Goal: Communication & Community: Connect with others

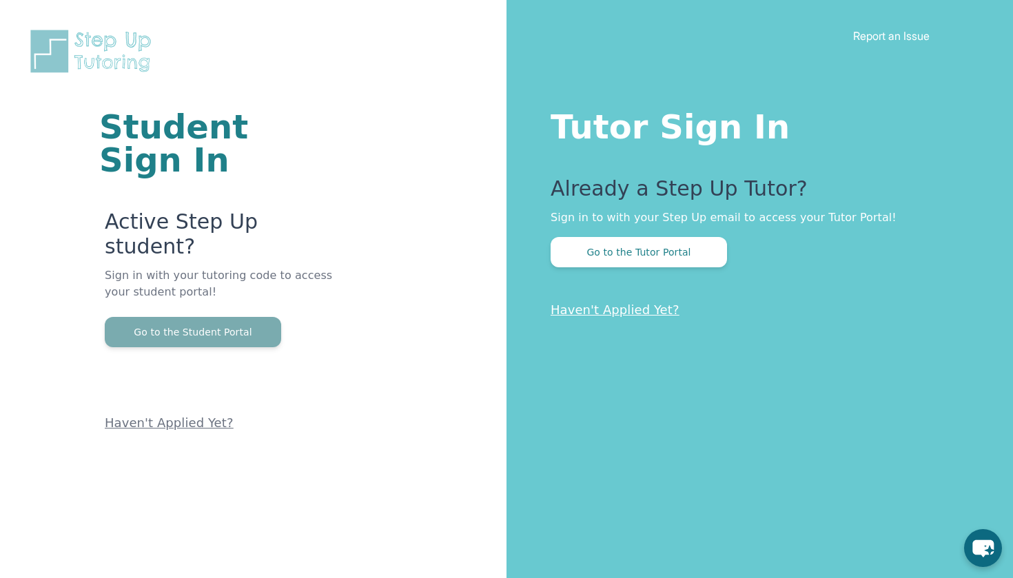
click at [225, 317] on button "Go to the Student Portal" at bounding box center [193, 332] width 176 height 30
click at [577, 433] on div "Tutor Sign In Already a Step Up Tutor? Sign in to with your Step Up email to ac…" at bounding box center [760, 289] width 507 height 578
click at [261, 317] on button "Go to the Student Portal" at bounding box center [193, 332] width 176 height 30
click at [728, 247] on div "Go to the Tutor Portal" at bounding box center [754, 252] width 407 height 30
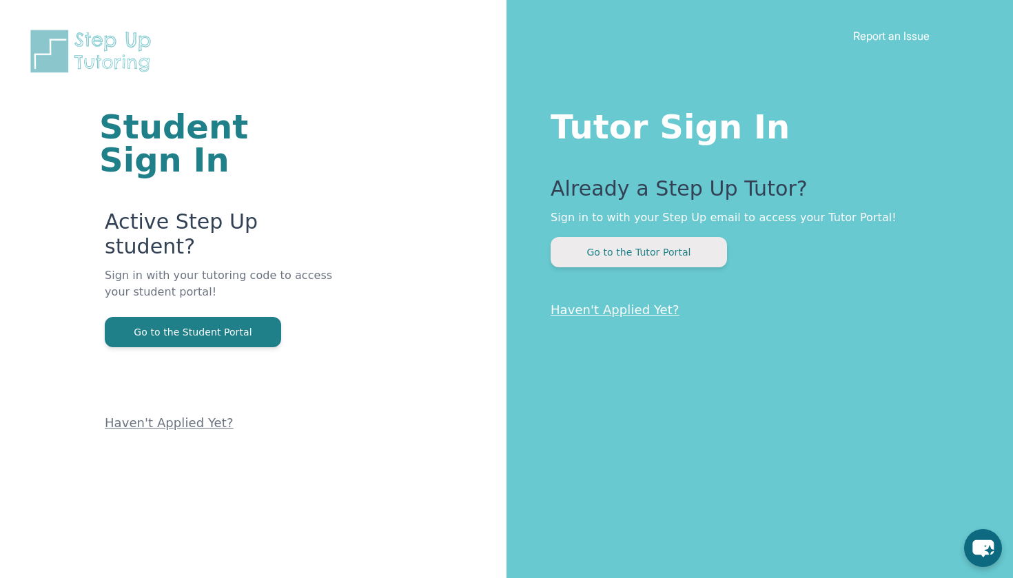
click at [700, 249] on button "Go to the Tutor Portal" at bounding box center [639, 252] width 176 height 30
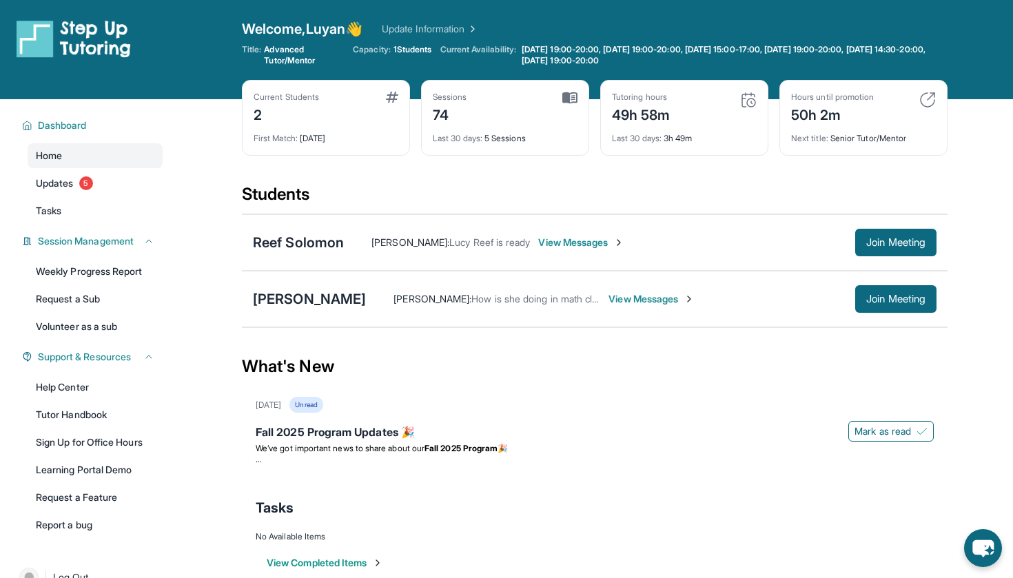
click at [551, 239] on span "View Messages" at bounding box center [581, 243] width 86 height 14
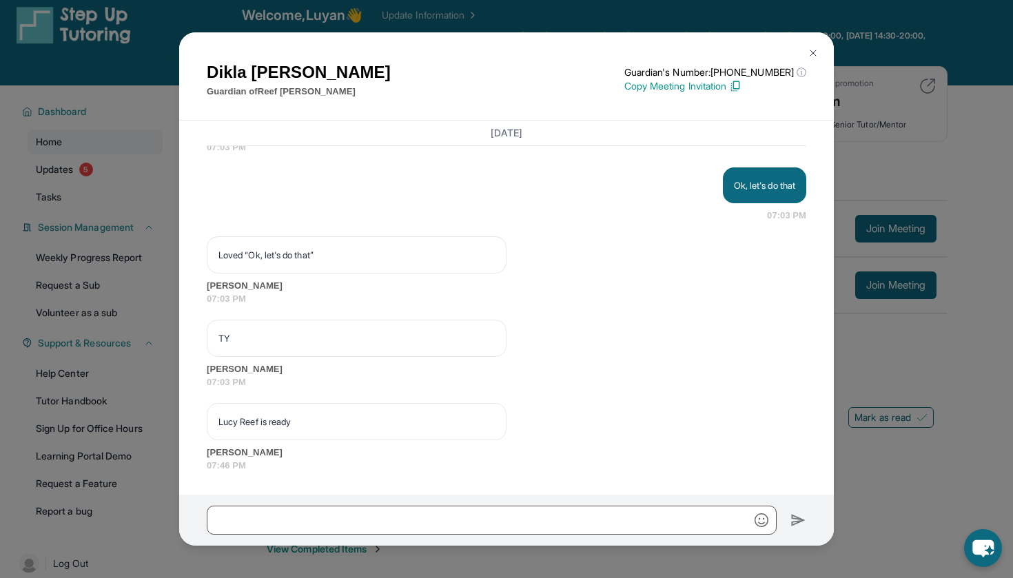
scroll to position [20, 0]
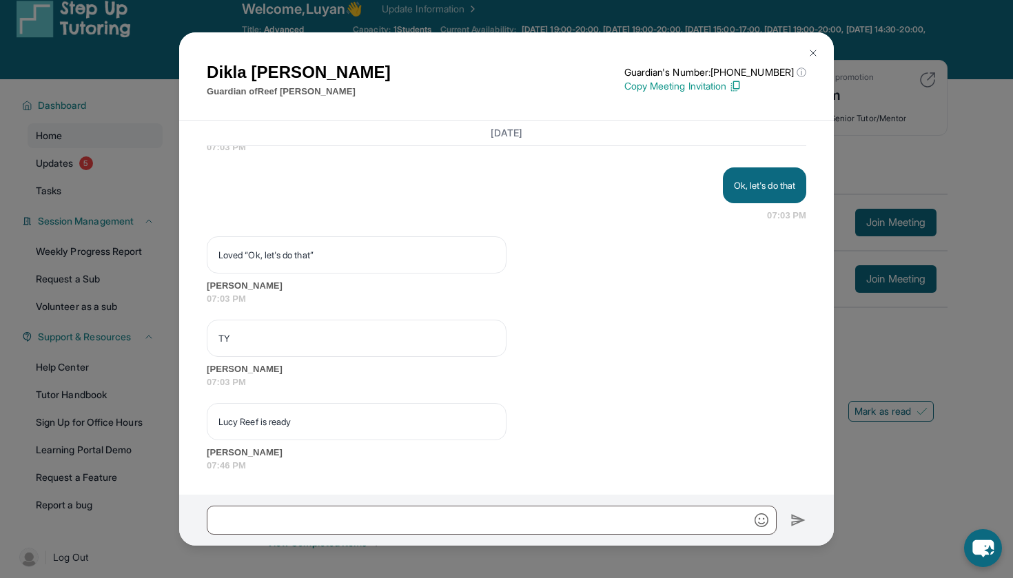
click at [817, 50] on img at bounding box center [813, 53] width 11 height 11
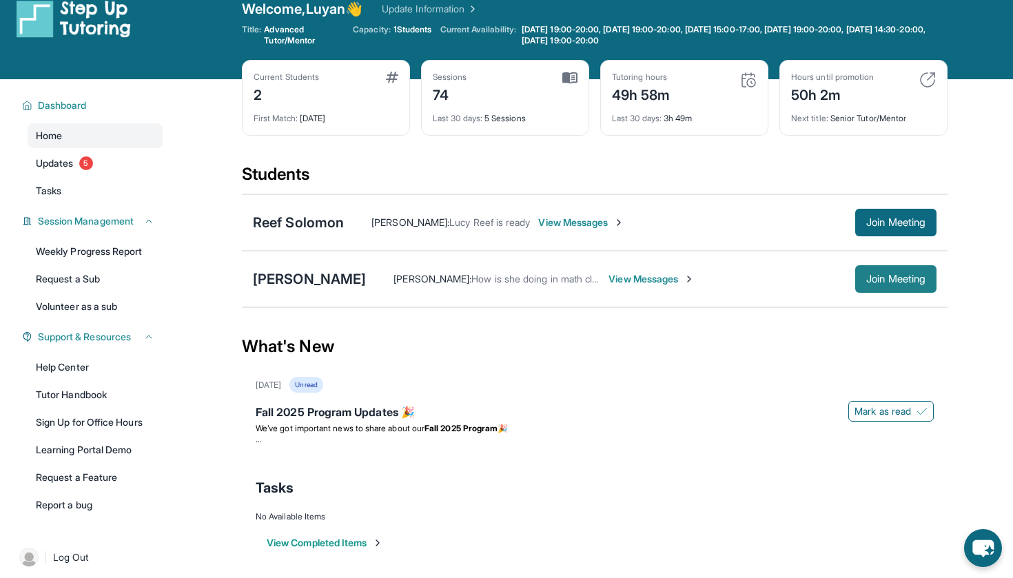
click at [869, 279] on span "Join Meeting" at bounding box center [896, 279] width 59 height 8
